Goal: Task Accomplishment & Management: Manage account settings

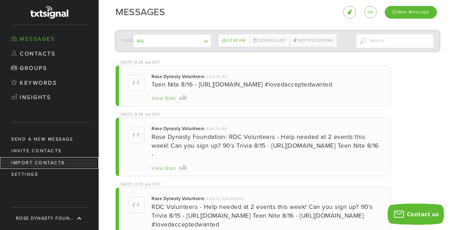
click at [55, 164] on link "Import Contacts" at bounding box center [49, 163] width 99 height 12
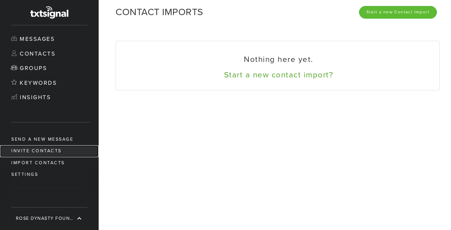
click at [51, 153] on link "Invite Contacts" at bounding box center [49, 151] width 99 height 12
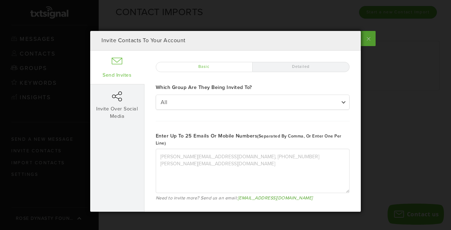
click at [372, 39] on label at bounding box center [368, 38] width 16 height 15
click at [0, 0] on input "checkbox" at bounding box center [0, 0] width 0 height 0
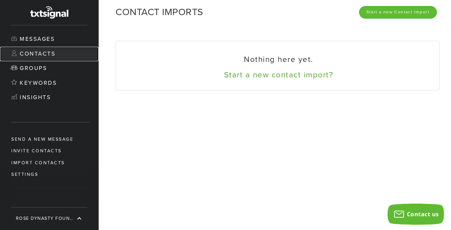
click at [39, 55] on link "Contacts" at bounding box center [49, 54] width 99 height 15
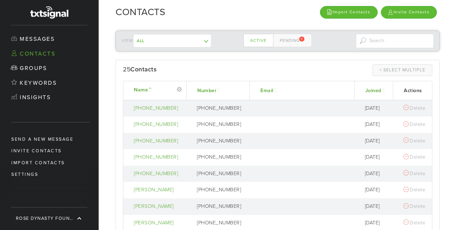
click at [372, 84] on th "Joined" at bounding box center [373, 90] width 39 height 19
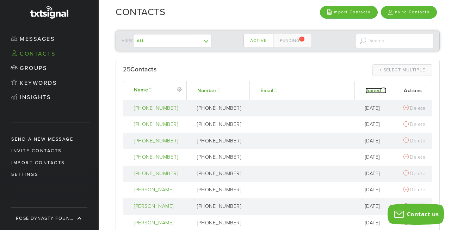
click at [372, 88] on link "Joined" at bounding box center [375, 91] width 21 height 6
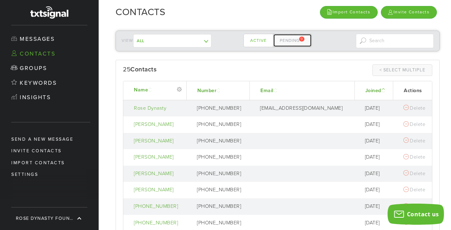
click at [288, 38] on link "Pending 9" at bounding box center [292, 40] width 39 height 13
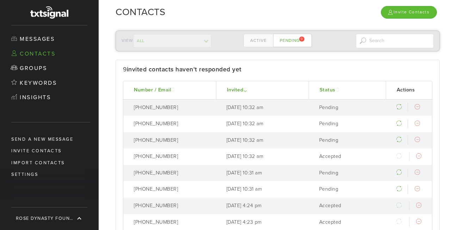
click at [342, 94] on th "Status" at bounding box center [346, 90] width 77 height 18
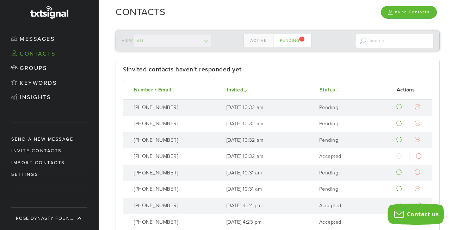
click at [325, 86] on th "Status" at bounding box center [346, 90] width 77 height 18
click at [326, 89] on link "Status" at bounding box center [329, 90] width 21 height 6
click at [260, 39] on link "Active" at bounding box center [258, 40] width 30 height 13
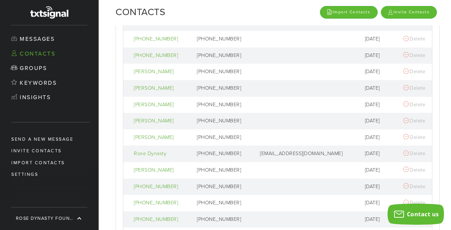
scroll to position [118, 0]
click at [403, 170] on div at bounding box center [405, 171] width 5 height 6
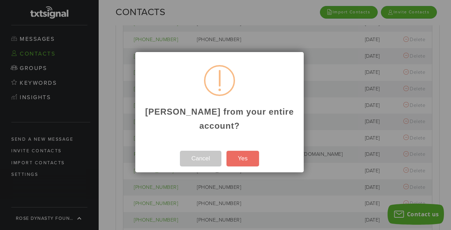
click at [199, 157] on button "Cancel" at bounding box center [200, 158] width 41 height 15
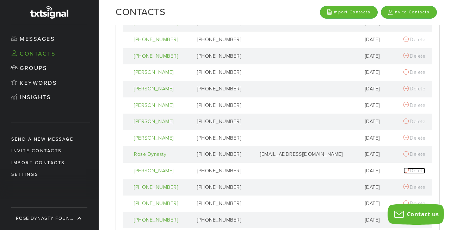
scroll to position [0, 0]
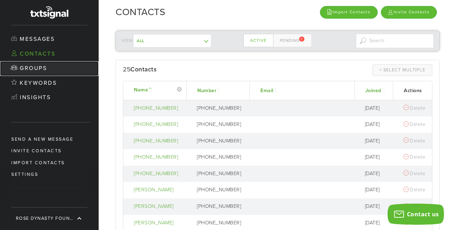
click at [35, 70] on link "Groups" at bounding box center [49, 68] width 99 height 15
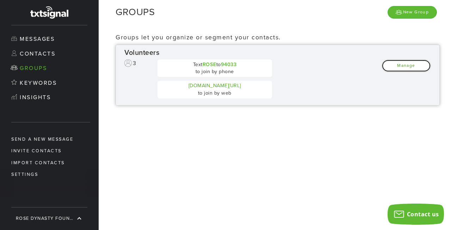
click at [401, 66] on link "Manage" at bounding box center [405, 66] width 49 height 12
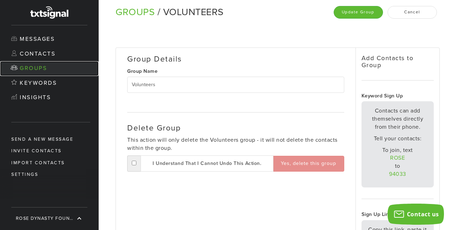
click at [37, 69] on link "Groups" at bounding box center [49, 68] width 99 height 15
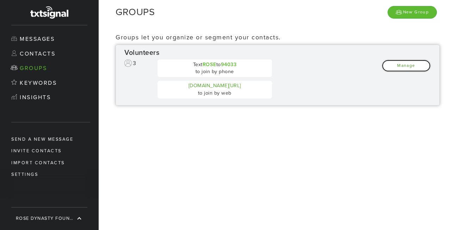
click at [405, 62] on link "Manage" at bounding box center [405, 66] width 49 height 12
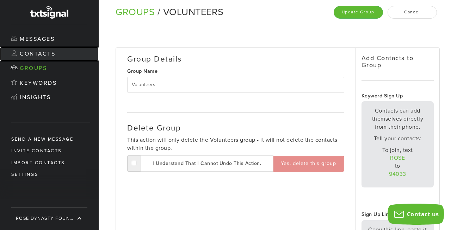
click at [52, 52] on link "Contacts" at bounding box center [49, 54] width 99 height 15
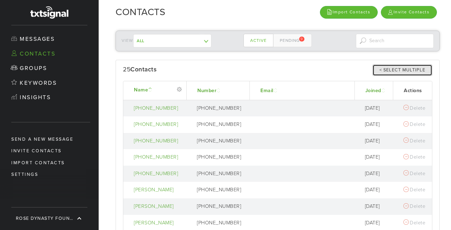
click at [385, 73] on link "< Select Multiple > Close Multiple" at bounding box center [402, 70] width 60 height 12
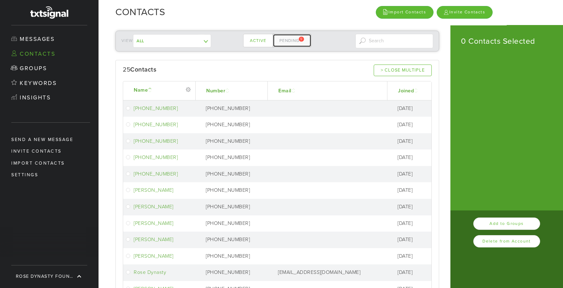
click at [288, 39] on link "Pending 9" at bounding box center [292, 40] width 39 height 13
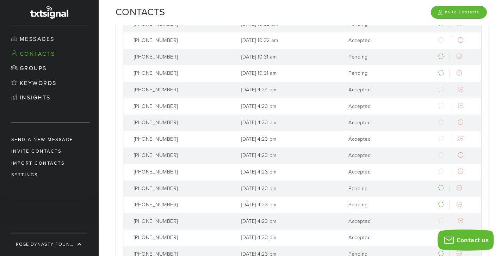
scroll to position [26, 0]
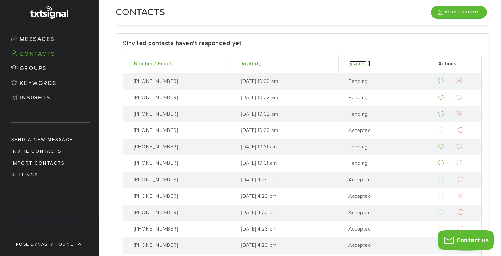
click at [357, 61] on link "Status" at bounding box center [359, 64] width 21 height 6
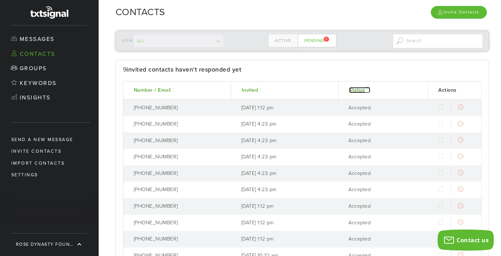
click at [358, 90] on link "Status" at bounding box center [359, 90] width 21 height 6
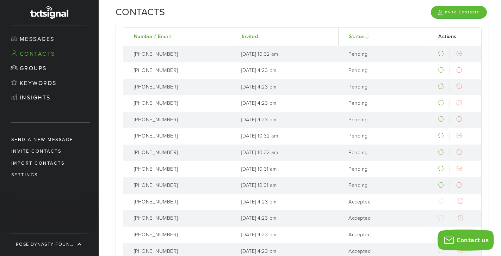
scroll to position [59, 0]
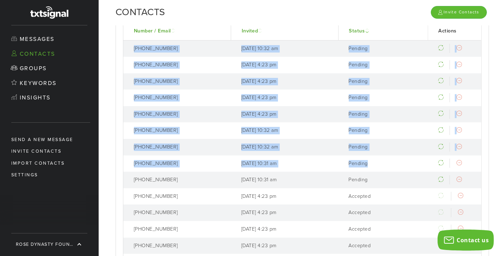
drag, startPoint x: 132, startPoint y: 45, endPoint x: 395, endPoint y: 167, distance: 289.6
click at [395, 167] on tbody "863-212-0224 Aug 8, 2025 10:32 am Pending Send Again Remove 470-203-5971 Aug 5,…" at bounding box center [302, 245] width 358 height 410
copy tbody "863-212-0224 Aug 8, 2025 10:32 am Pending Send Again Remove 470-203-5971 Aug 5,…"
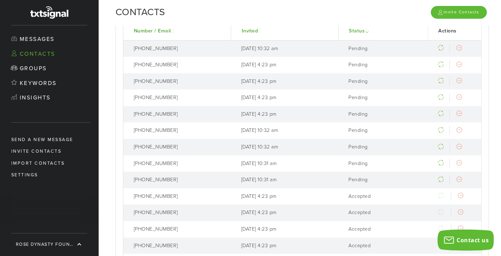
click at [212, 139] on td "813-368-3738" at bounding box center [176, 147] width 107 height 17
click at [450, 137] on div "Remove" at bounding box center [441, 129] width 55 height 16
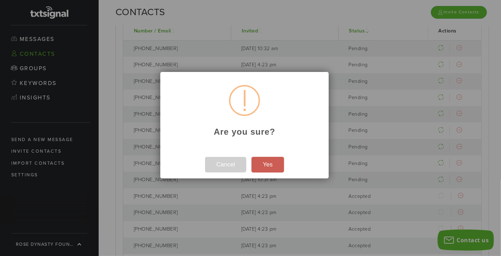
click at [272, 167] on button "Yes" at bounding box center [267, 164] width 32 height 15
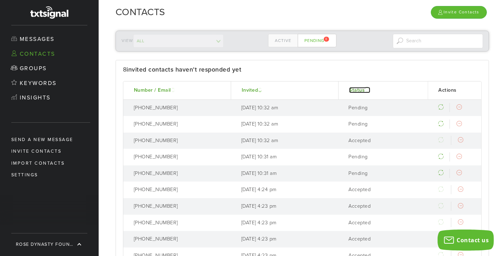
click at [357, 90] on link "Status" at bounding box center [359, 90] width 21 height 6
click at [174, 153] on td "[PHONE_NUMBER]" at bounding box center [176, 157] width 107 height 17
click at [439, 155] on div at bounding box center [440, 156] width 5 height 6
click at [425, 40] on input at bounding box center [438, 41] width 91 height 14
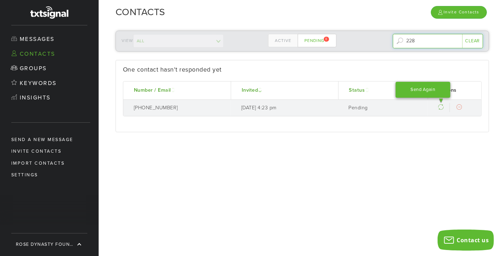
type input "228"
click at [440, 98] on div "Send Again" at bounding box center [422, 90] width 55 height 16
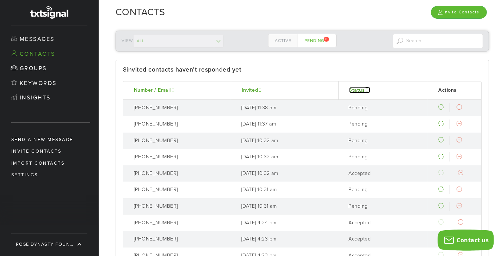
click at [355, 89] on link "Status" at bounding box center [359, 90] width 21 height 6
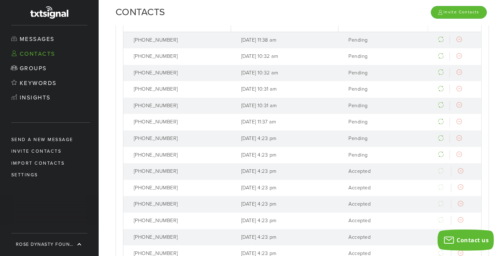
scroll to position [72, 0]
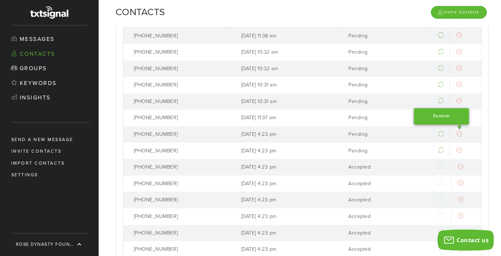
click at [457, 132] on div at bounding box center [458, 134] width 5 height 6
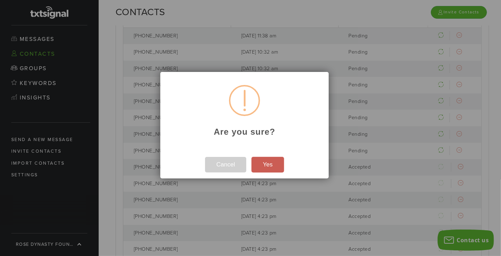
click at [263, 166] on button "Yes" at bounding box center [267, 164] width 32 height 15
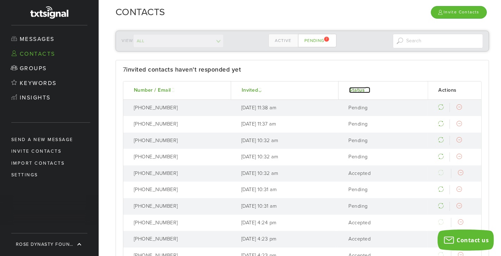
click at [354, 90] on link "Status" at bounding box center [359, 90] width 21 height 6
click at [459, 204] on div at bounding box center [458, 205] width 5 height 6
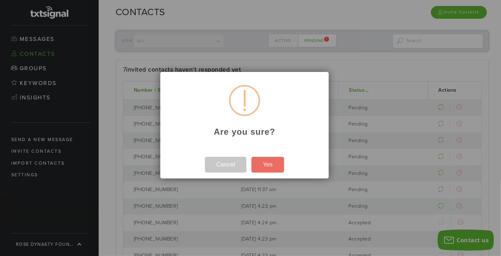
click at [228, 164] on button "Cancel" at bounding box center [225, 164] width 41 height 15
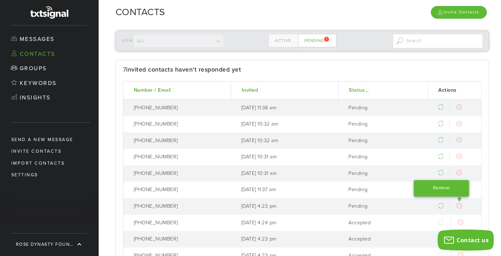
click at [457, 196] on div "Remove" at bounding box center [441, 188] width 55 height 16
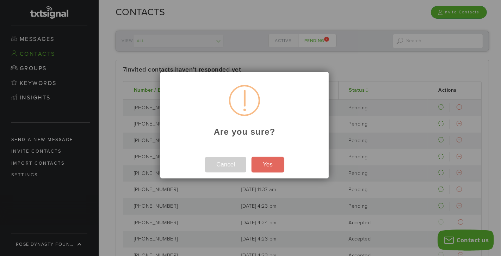
click at [270, 164] on button "Yes" at bounding box center [267, 164] width 32 height 15
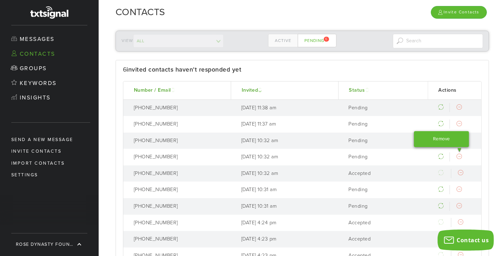
click at [458, 155] on div at bounding box center [458, 156] width 5 height 6
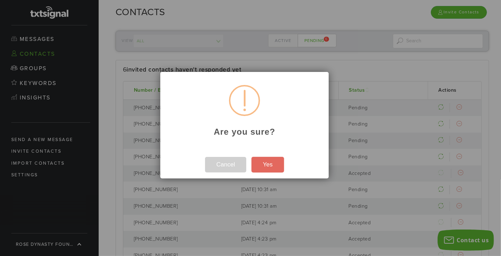
click at [269, 166] on button "Yes" at bounding box center [267, 164] width 32 height 15
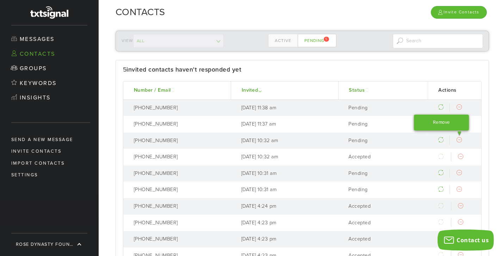
click at [458, 130] on div "Remove" at bounding box center [441, 122] width 55 height 16
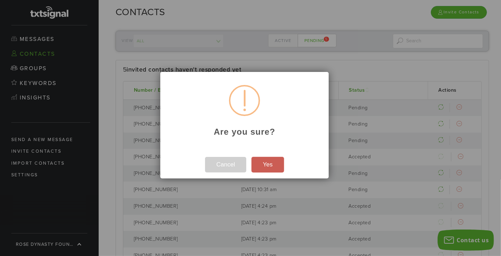
click at [270, 164] on button "Yes" at bounding box center [267, 164] width 32 height 15
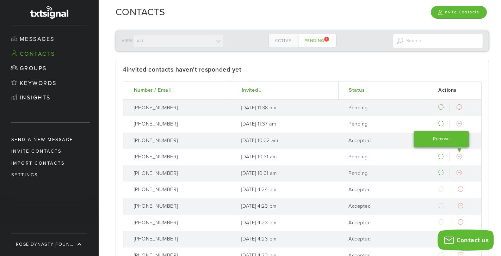
click at [458, 156] on div at bounding box center [458, 156] width 5 height 6
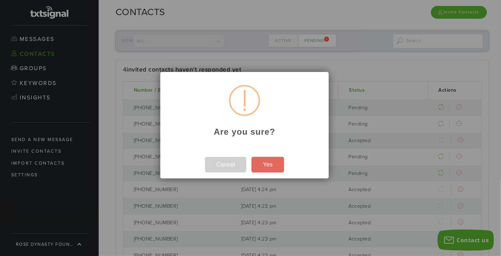
click at [270, 168] on button "Yes" at bounding box center [267, 164] width 32 height 15
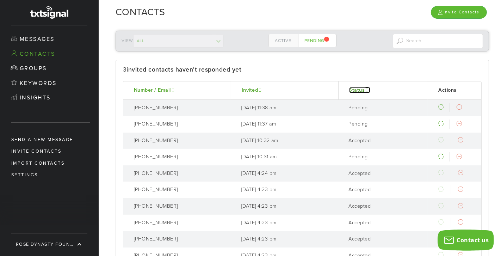
click at [358, 87] on link "Status" at bounding box center [359, 90] width 21 height 6
click at [436, 44] on input at bounding box center [438, 41] width 91 height 14
type input "712"
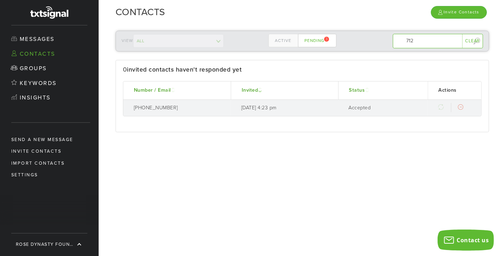
click at [467, 42] on div "Clear" at bounding box center [472, 41] width 21 height 14
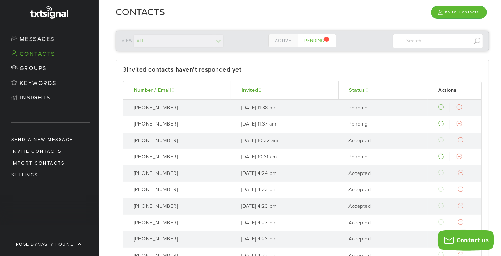
scroll to position [5, 0]
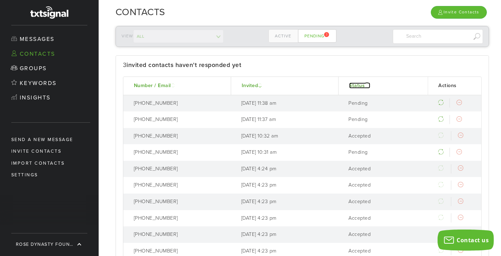
click at [356, 82] on link "Status" at bounding box center [359, 85] width 21 height 6
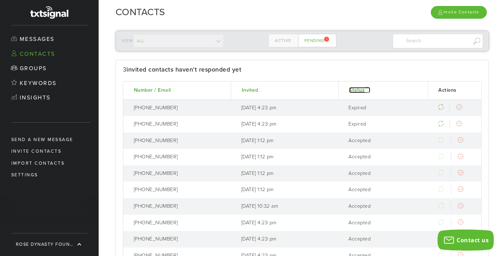
click at [357, 89] on link "Status" at bounding box center [359, 90] width 21 height 6
